Goal: Find specific page/section: Find specific page/section

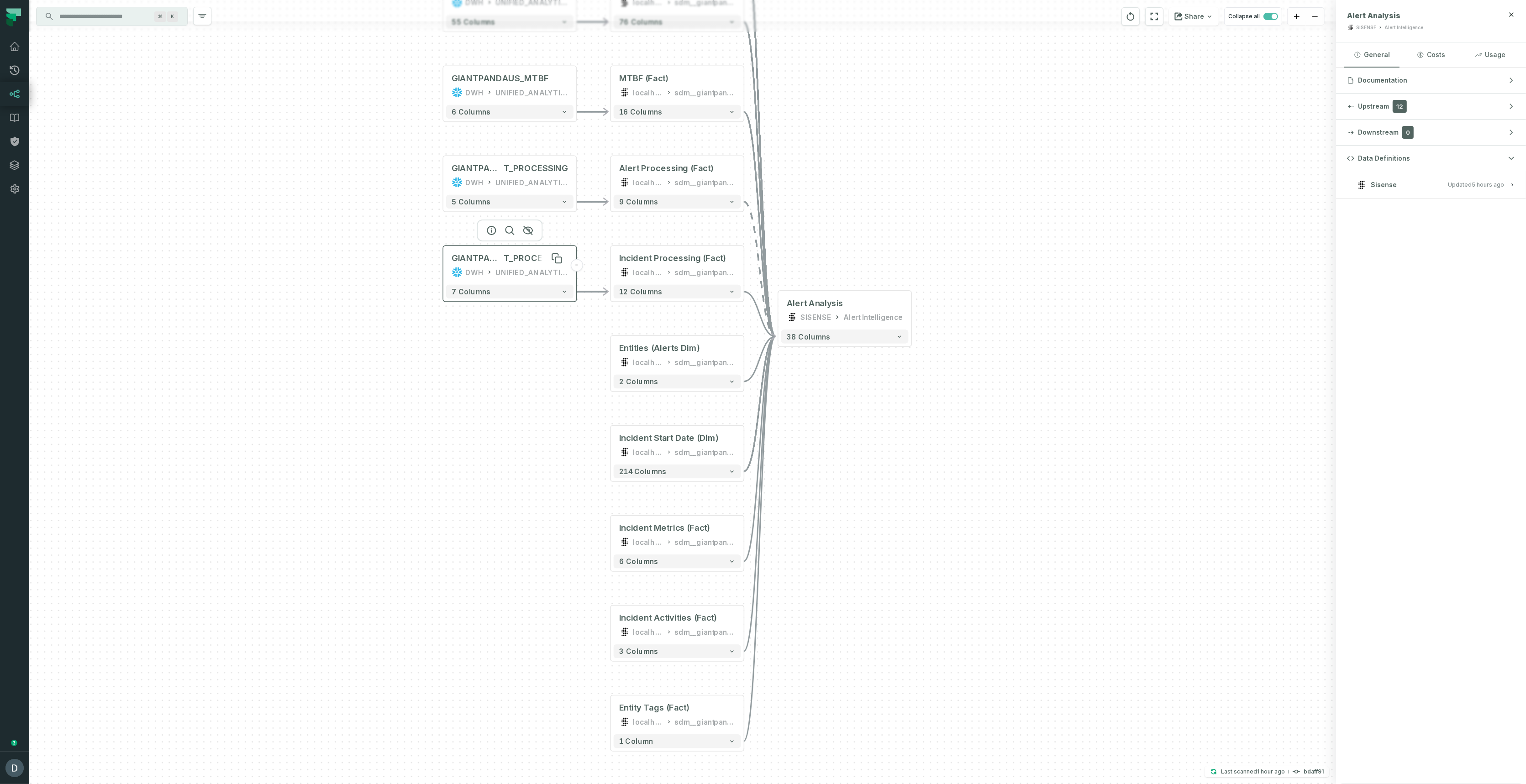
click at [521, 263] on span "T_PROCESSING" at bounding box center [536, 258] width 65 height 11
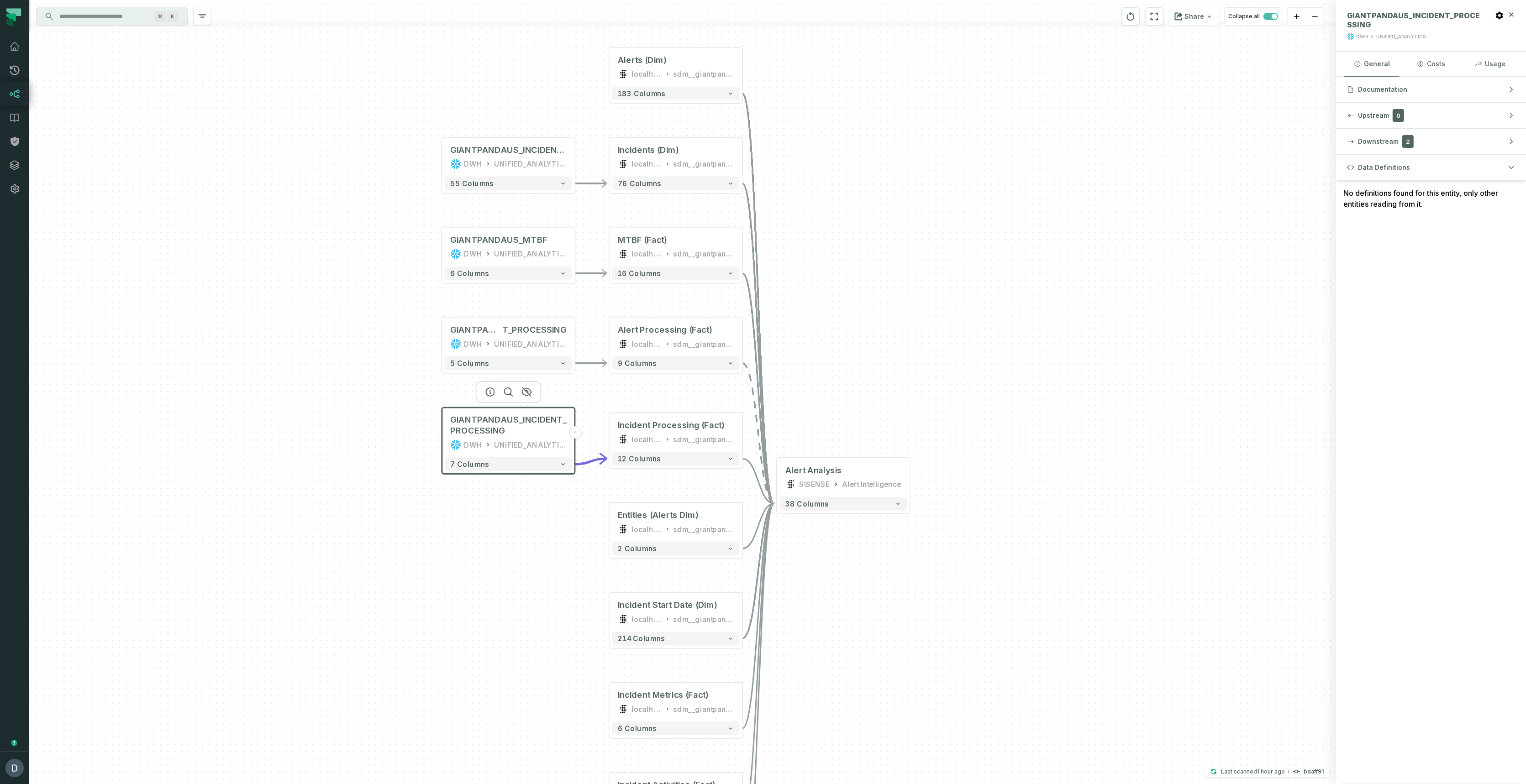
drag, startPoint x: 1020, startPoint y: 160, endPoint x: 1019, endPoint y: 319, distance: 159.0
click at [1019, 321] on div "GIANTPANDAUS_INCIDENTS DWH UNIFIED_ANALYTICS - 55 columns GIANTPANDAUS_MTBF DWH…" at bounding box center [683, 392] width 1307 height 784
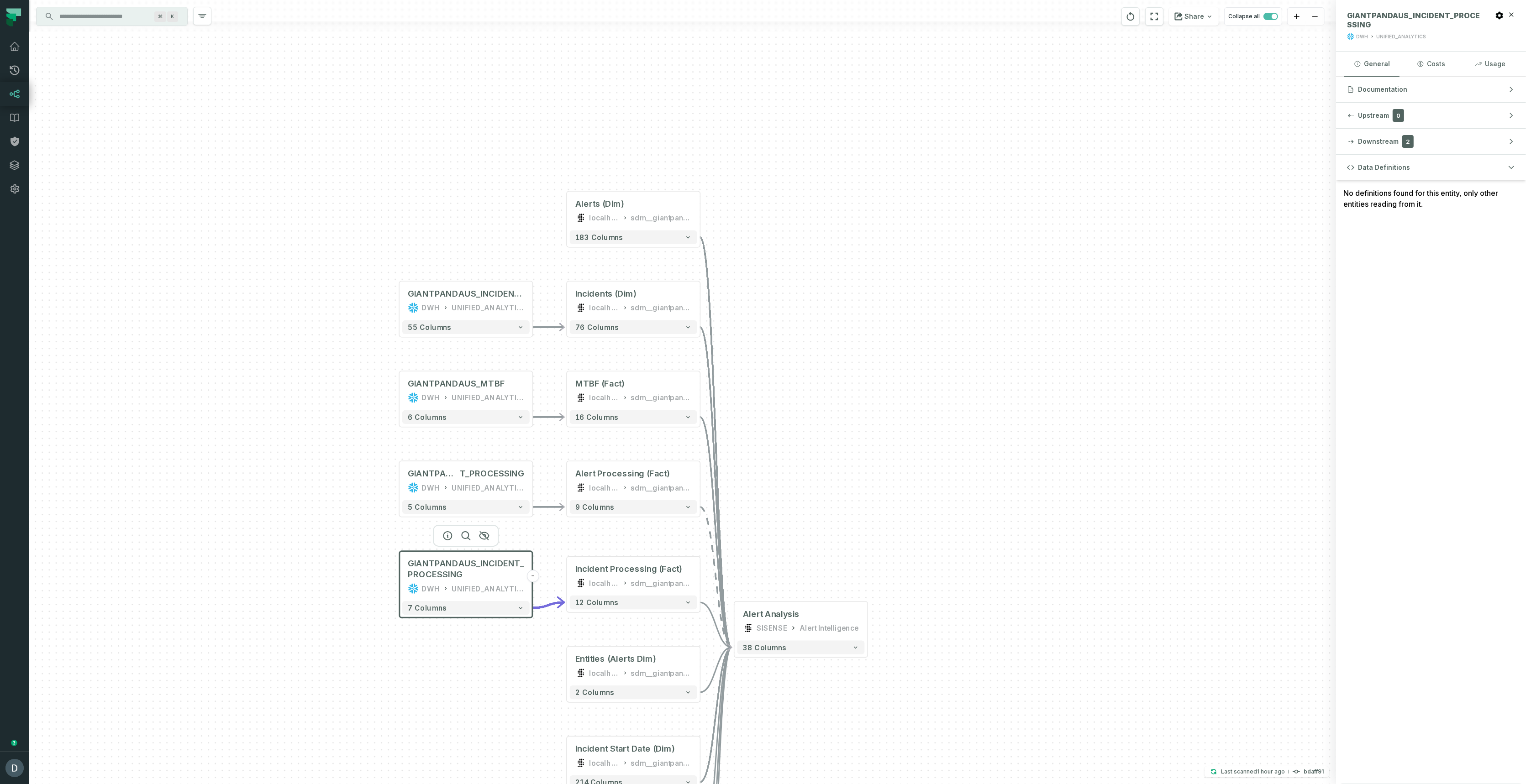
drag, startPoint x: 1127, startPoint y: 357, endPoint x: 1085, endPoint y: 500, distance: 149.0
click at [1085, 500] on div "GIANTPANDAUS_INCIDENTS DWH UNIFIED_ANALYTICS - 55 columns GIANTPANDAUS_MTBF DWH…" at bounding box center [683, 392] width 1307 height 784
click at [513, 387] on icon at bounding box center [514, 385] width 6 height 6
click at [123, 23] on div "⌘ K" at bounding box center [112, 17] width 151 height 18
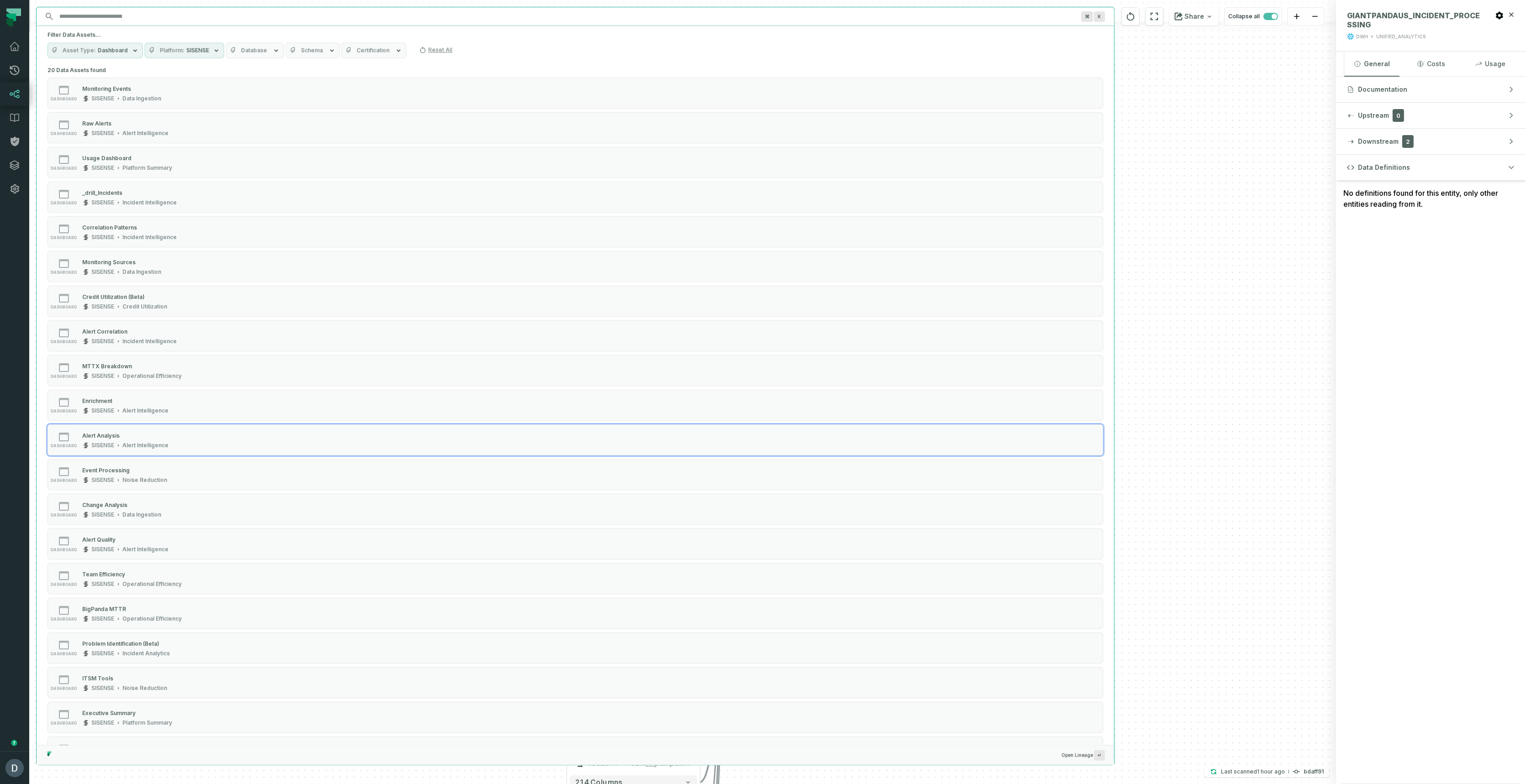
paste input "**********"
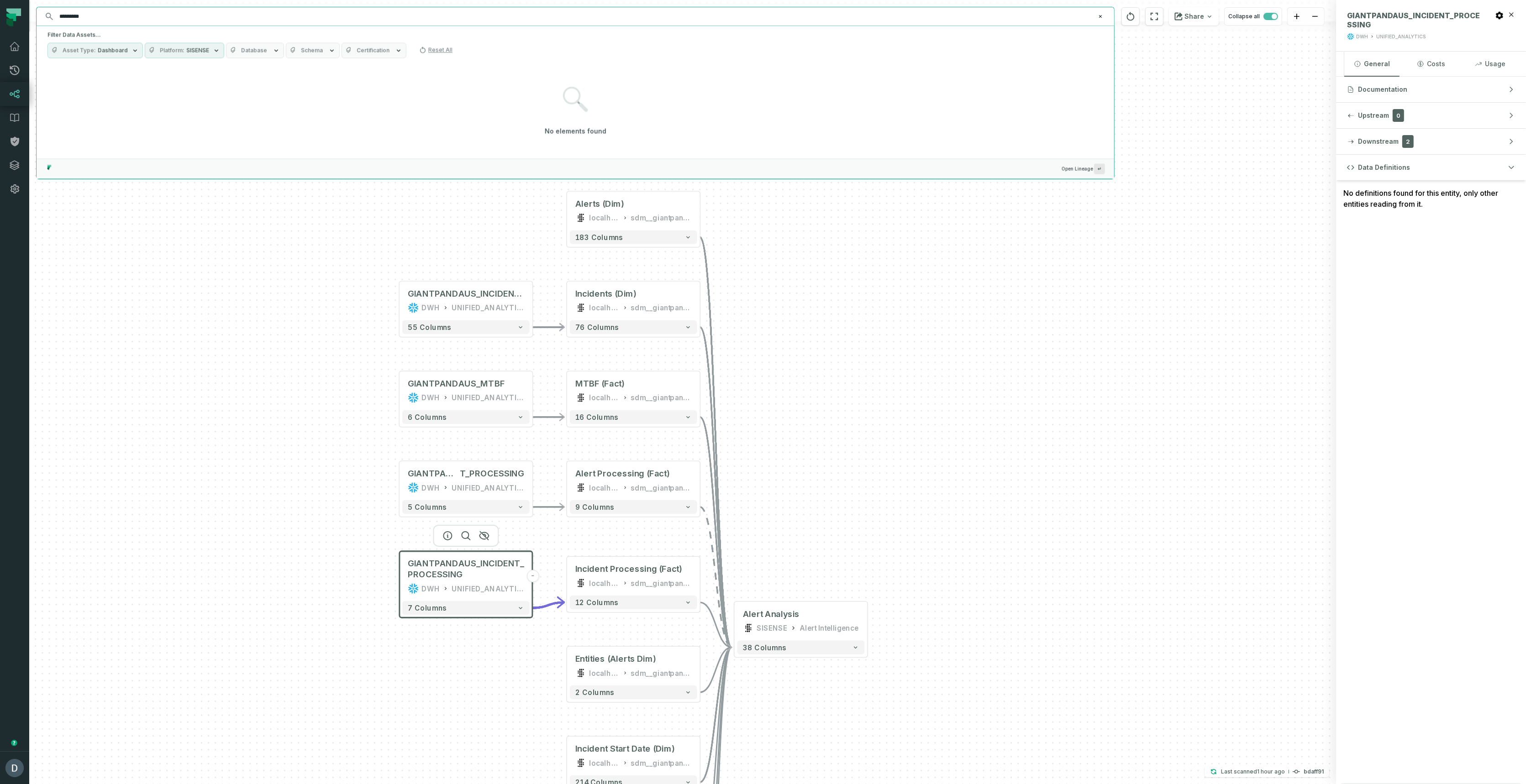
type input "*********"
click at [89, 55] on button "Asset Type Dashboard" at bounding box center [95, 50] width 96 height 16
click at [57, 102] on button "Dashboard (20)" at bounding box center [56, 105] width 8 height 8
click at [172, 50] on span "SISENSE" at bounding box center [166, 50] width 23 height 8
click at [122, 85] on button "SISENSE (811)" at bounding box center [120, 87] width 8 height 8
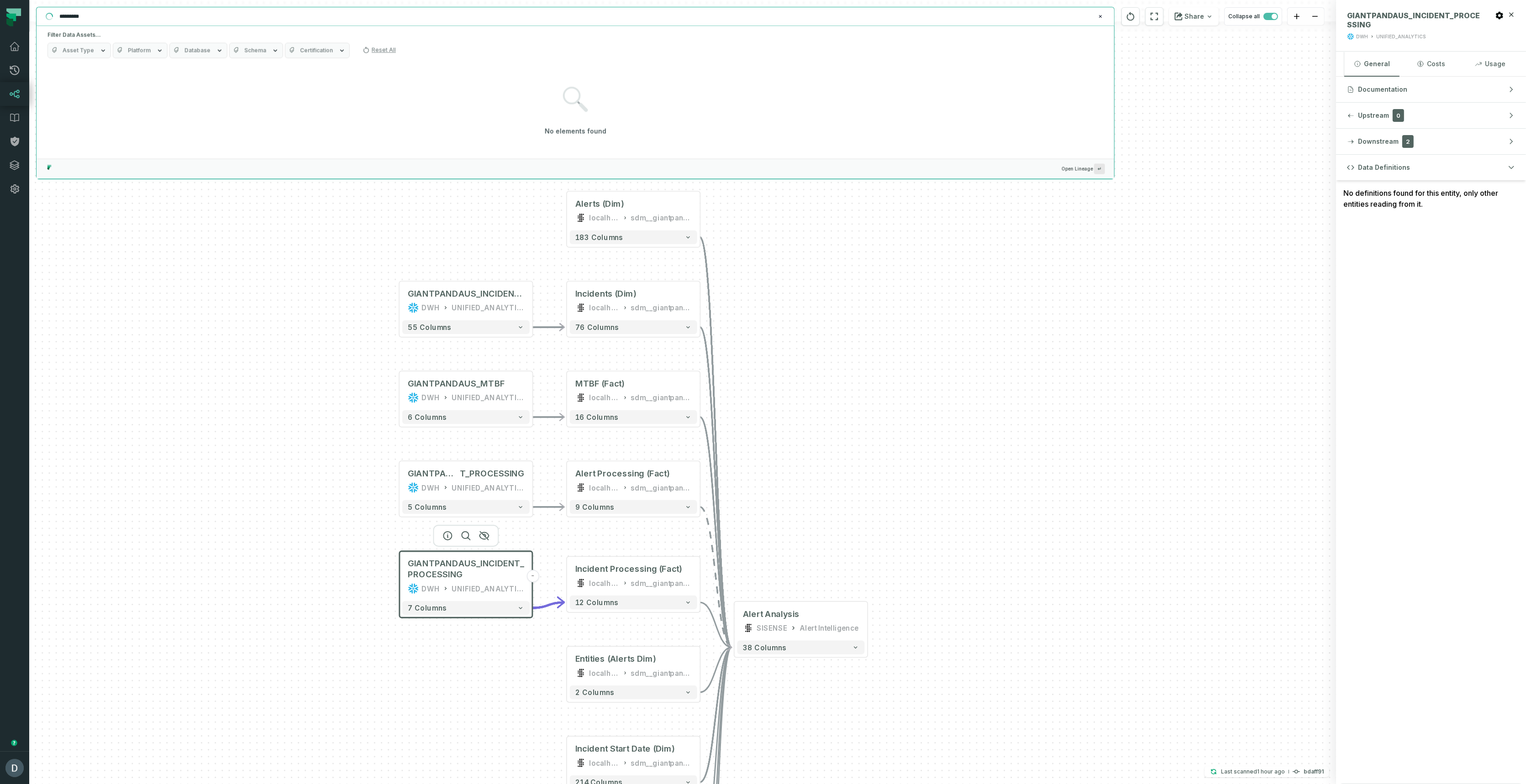
click at [84, 99] on div "No elements found" at bounding box center [575, 111] width 1055 height 90
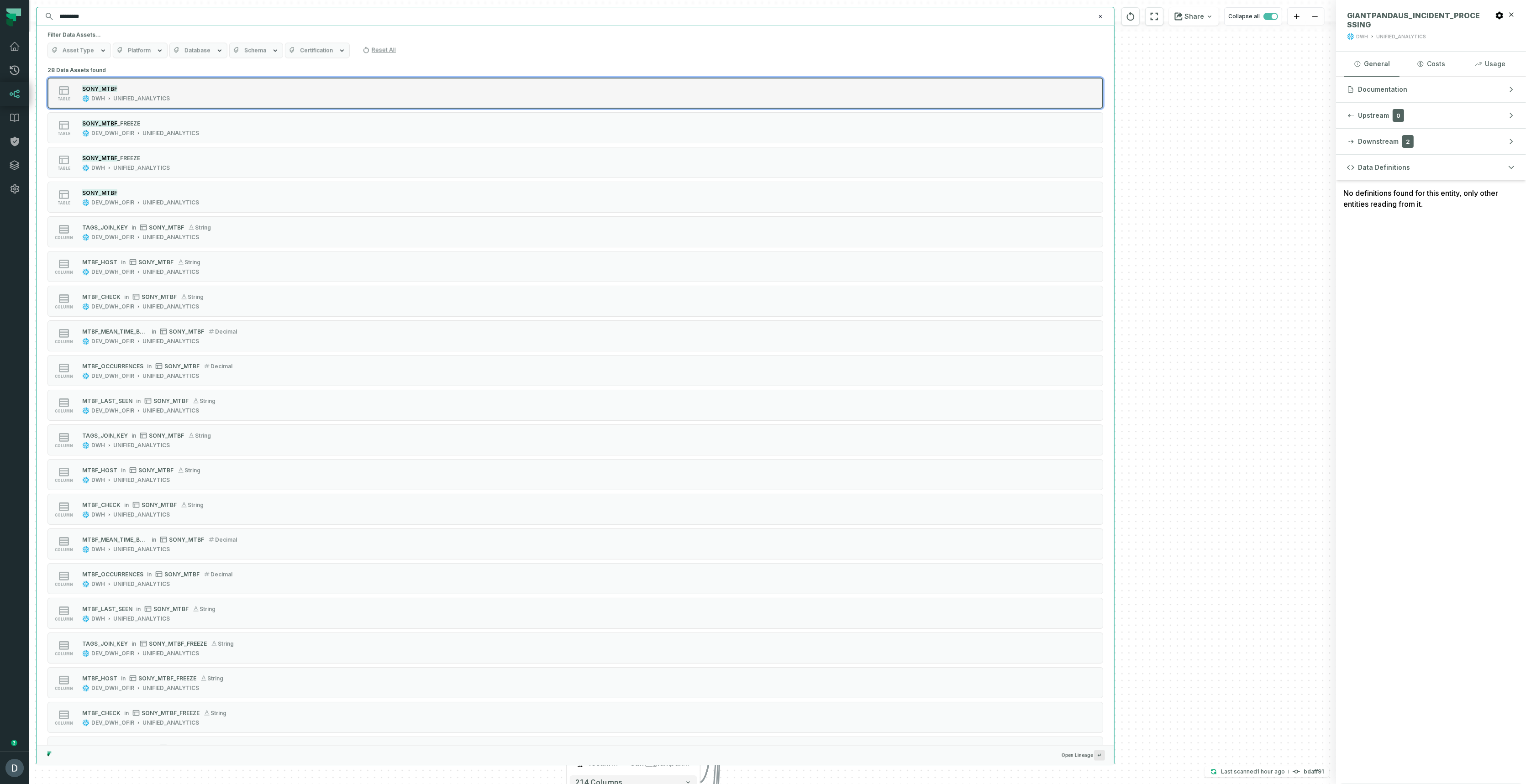
click at [141, 93] on div "SONY_MTBF DWH UNIFIED_ANALYTICS" at bounding box center [126, 93] width 95 height 18
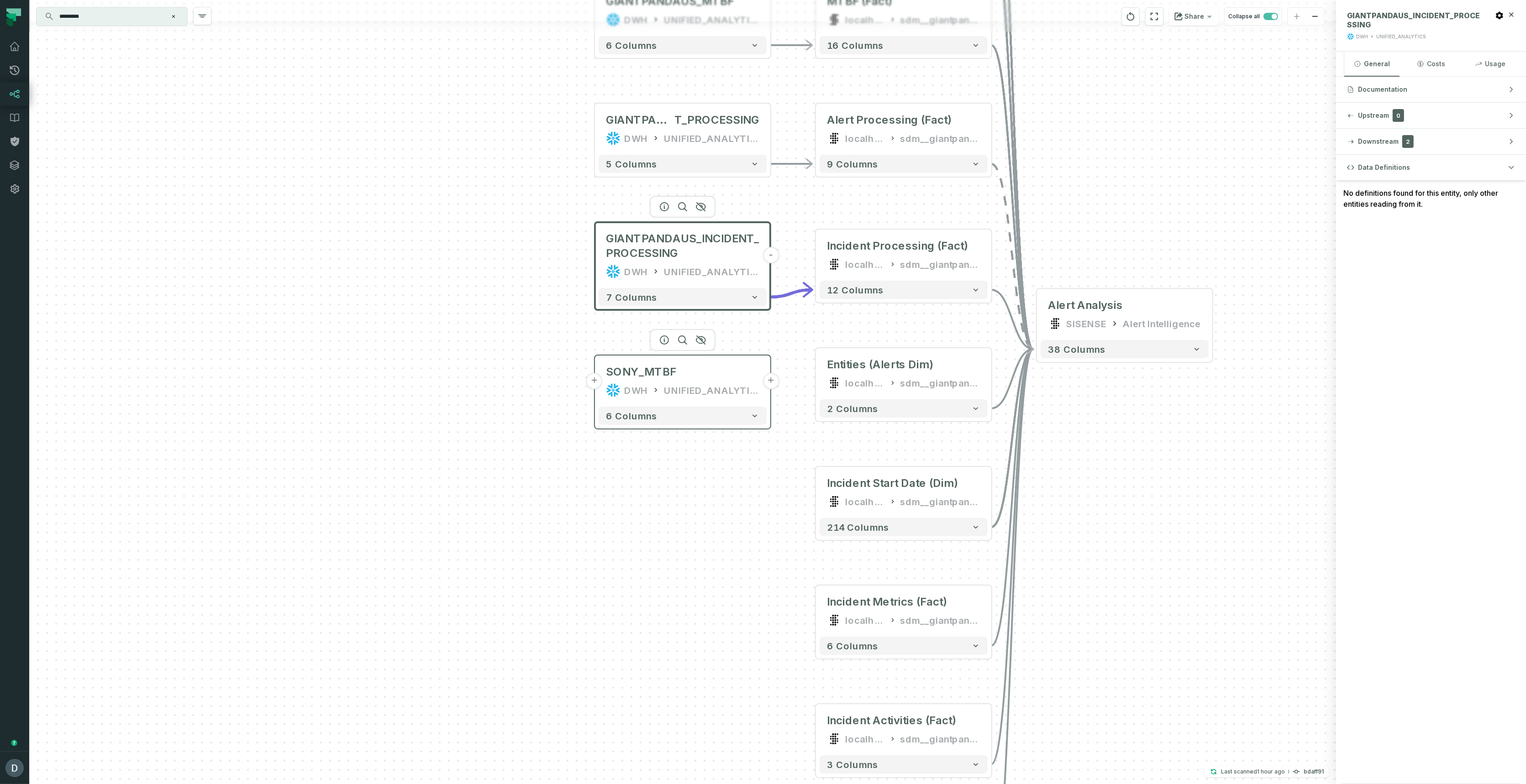
click at [774, 381] on button "+" at bounding box center [771, 381] width 17 height 17
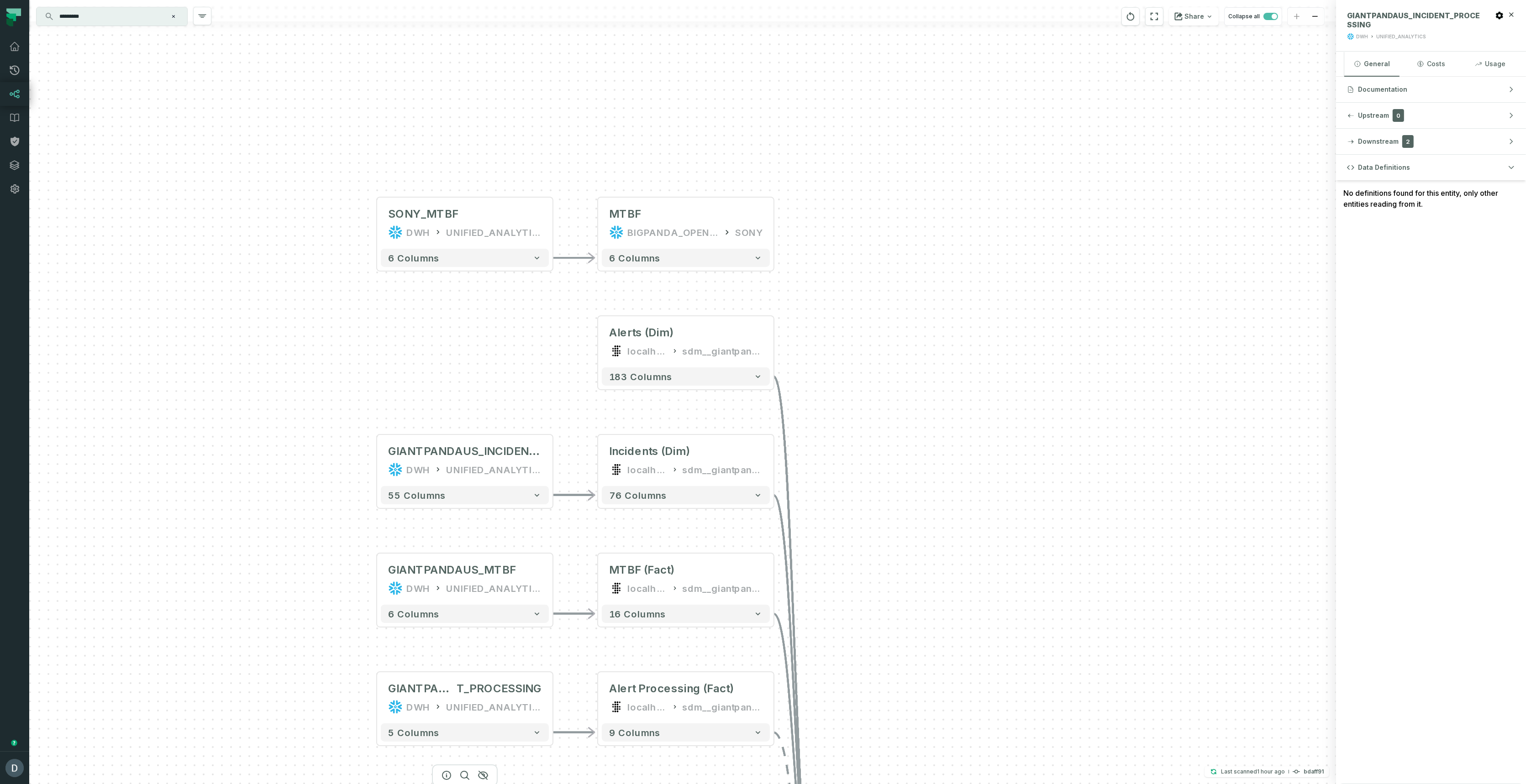
drag, startPoint x: 513, startPoint y: 488, endPoint x: 516, endPoint y: 319, distance: 169.0
click at [516, 319] on div "- MTBF BIGPANDA_OPEN_ANALYTICS_HUB SONY 6 columns GIANTPANDAUS_INCIDENTS DWH UN…" at bounding box center [683, 392] width 1307 height 784
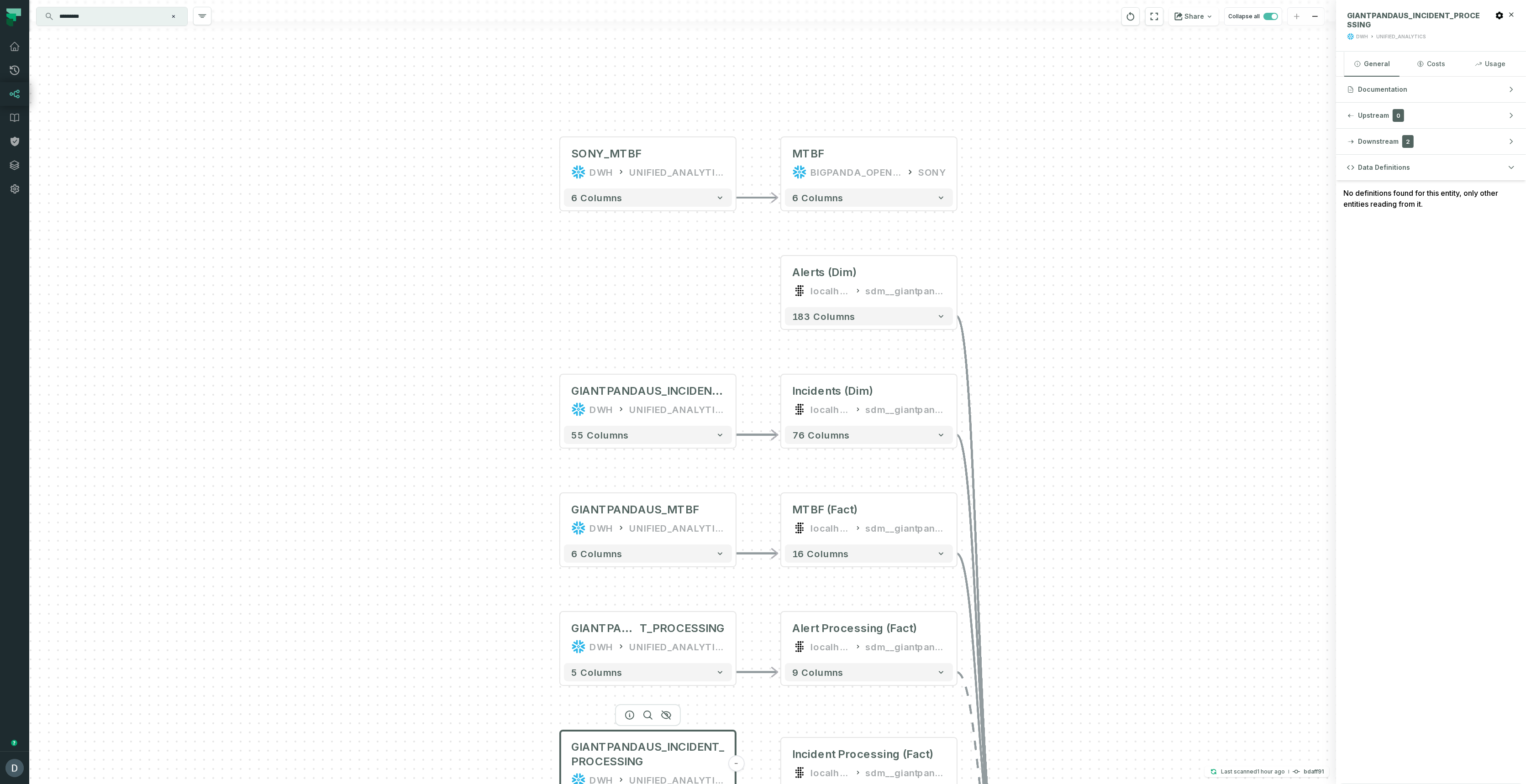
drag, startPoint x: 521, startPoint y: 344, endPoint x: 703, endPoint y: 284, distance: 191.6
click at [703, 284] on div "- MTBF BIGPANDA_OPEN_ANALYTICS_HUB SONY 6 columns GIANTPANDAUS_INCIDENTS DWH UN…" at bounding box center [683, 392] width 1307 height 784
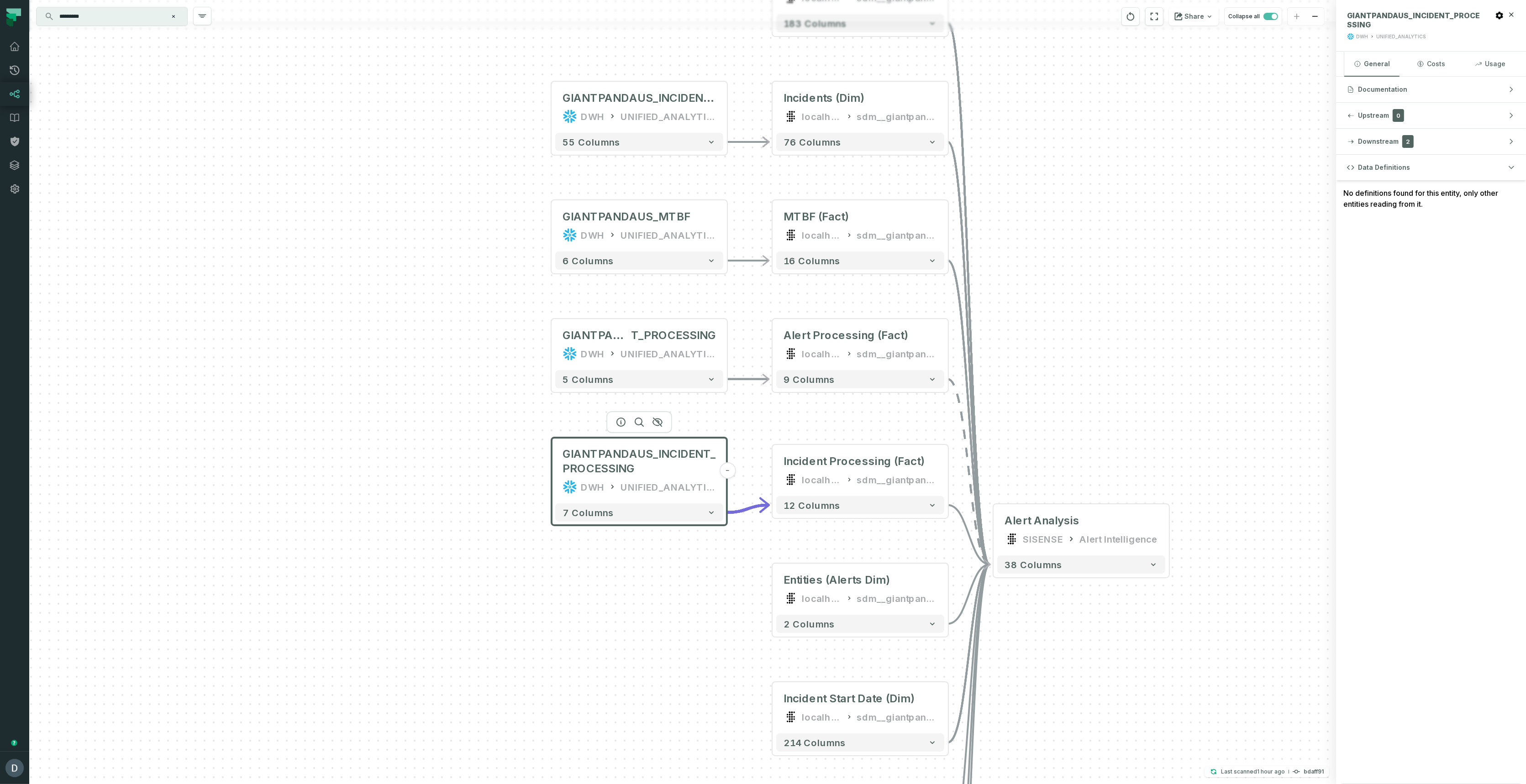
drag, startPoint x: 295, startPoint y: 643, endPoint x: 266, endPoint y: 389, distance: 255.7
click at [266, 389] on div "- MTBF BIGPANDA_OPEN_ANALYTICS_HUB SONY 6 columns GIANTPANDAUS_INCIDENTS DWH UN…" at bounding box center [683, 392] width 1307 height 784
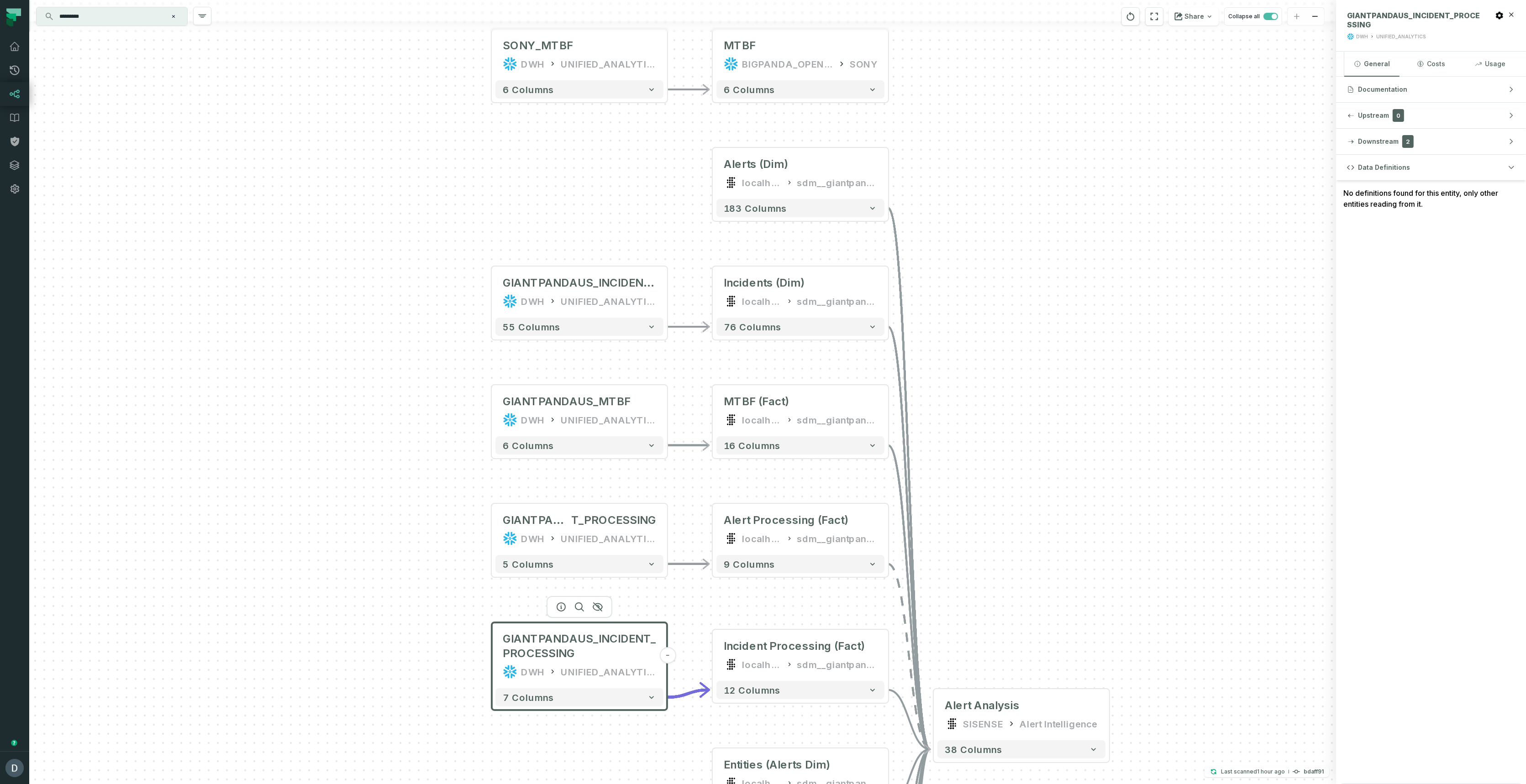
drag, startPoint x: 394, startPoint y: 266, endPoint x: 334, endPoint y: 451, distance: 194.5
click at [334, 451] on div "- MTBF BIGPANDA_OPEN_ANALYTICS_HUB SONY 6 columns GIANTPANDAUS_INCIDENTS DWH UN…" at bounding box center [683, 392] width 1307 height 784
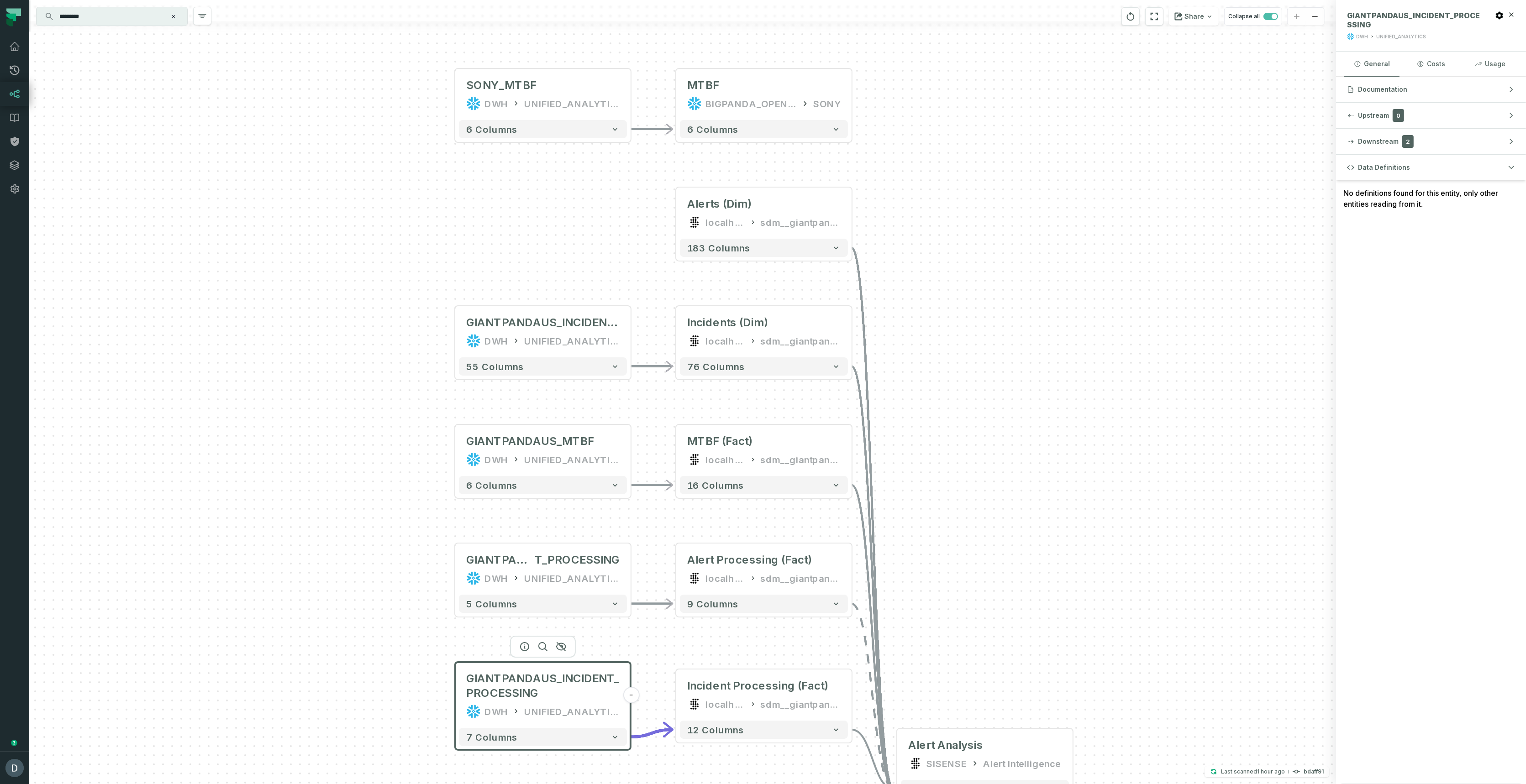
drag, startPoint x: 352, startPoint y: 286, endPoint x: 315, endPoint y: 325, distance: 53.8
click at [315, 325] on div "- MTBF BIGPANDA_OPEN_ANALYTICS_HUB SONY 6 columns GIANTPANDAUS_INCIDENTS DWH UN…" at bounding box center [683, 392] width 1307 height 784
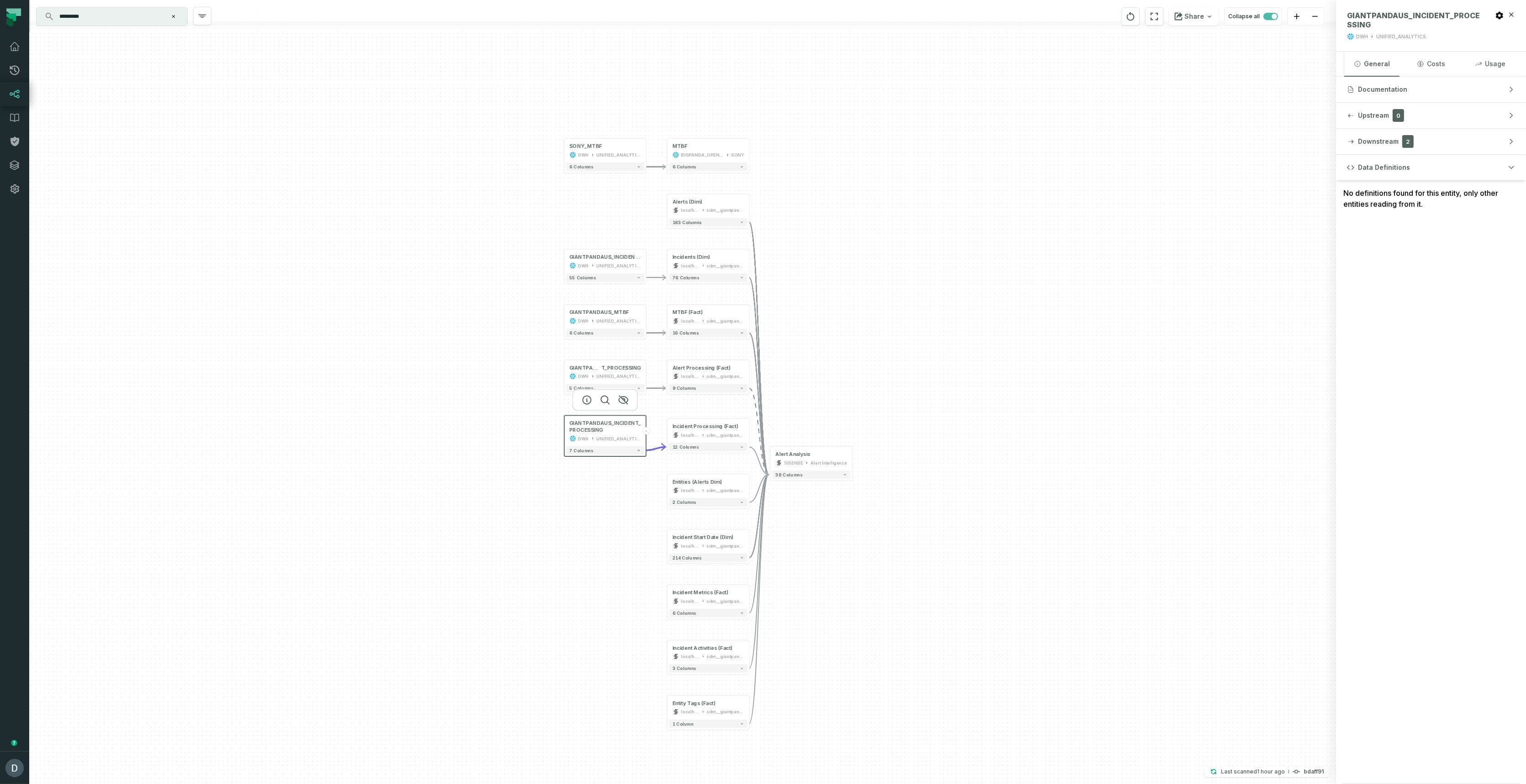
drag, startPoint x: 931, startPoint y: 462, endPoint x: 893, endPoint y: 351, distance: 117.3
click at [893, 351] on div "- MTBF BIGPANDA_OPEN_ANALYTICS_HUB SONY 6 columns GIANTPANDAUS_INCIDENTS DWH UN…" at bounding box center [683, 392] width 1307 height 784
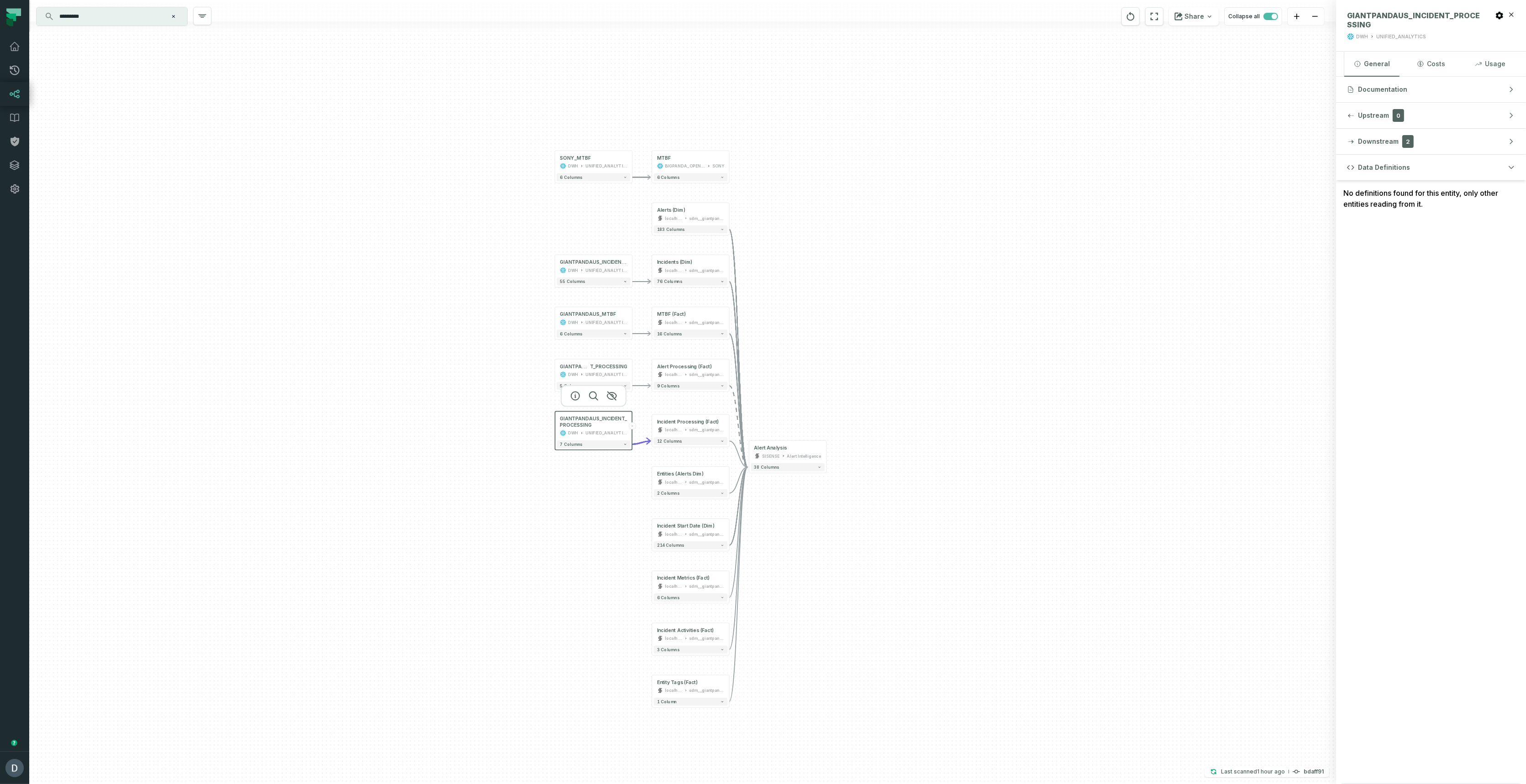
drag, startPoint x: 909, startPoint y: 387, endPoint x: 877, endPoint y: 385, distance: 32.1
click at [877, 385] on div "- MTBF BIGPANDA_OPEN_ANALYTICS_HUB SONY 6 columns GIANTPANDAUS_INCIDENTS DWH UN…" at bounding box center [683, 392] width 1307 height 784
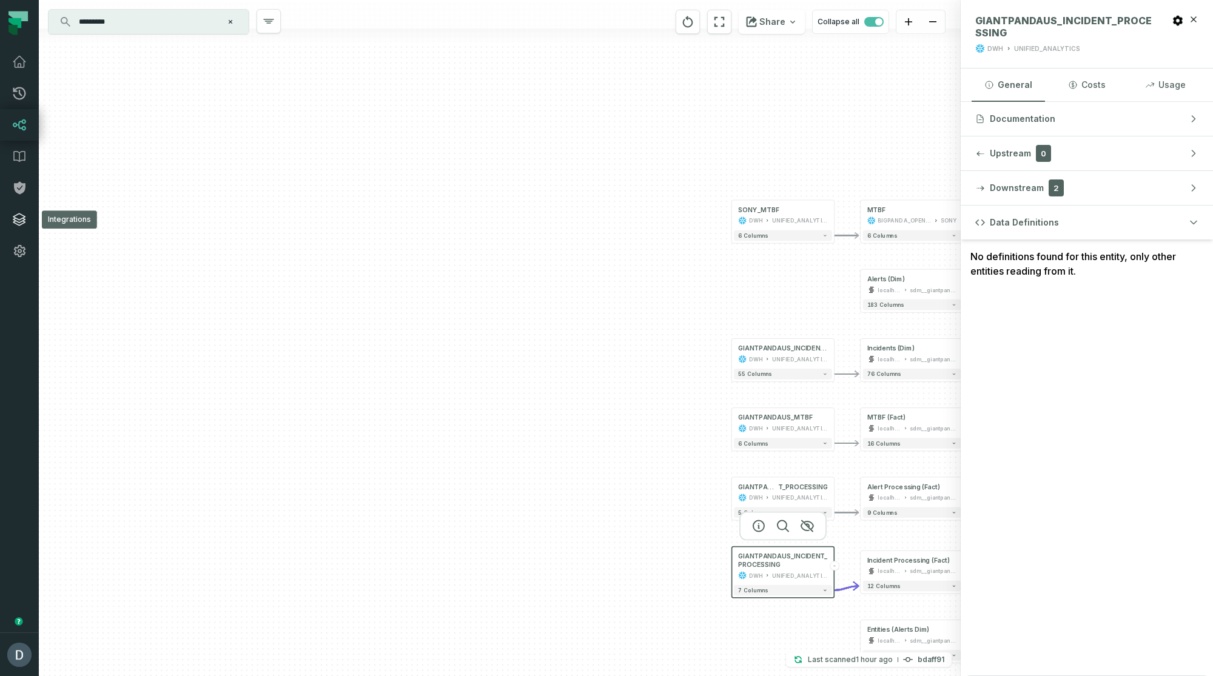
click at [26, 215] on icon at bounding box center [19, 219] width 15 height 15
